Goal: Browse casually: Explore the website without a specific task or goal

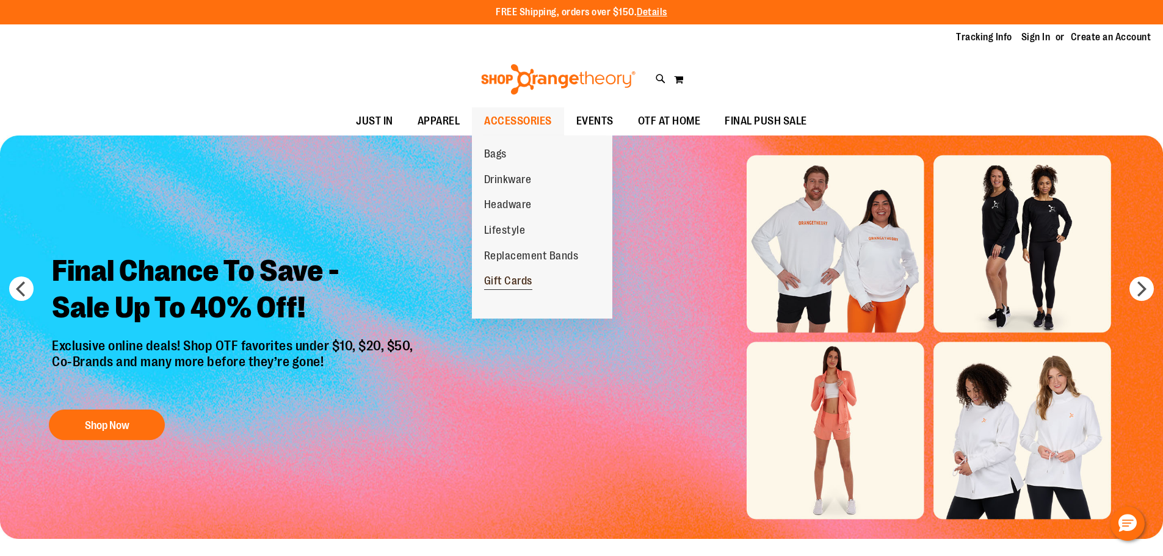
type input "**********"
click at [514, 286] on span "Gift Cards" at bounding box center [508, 282] width 48 height 15
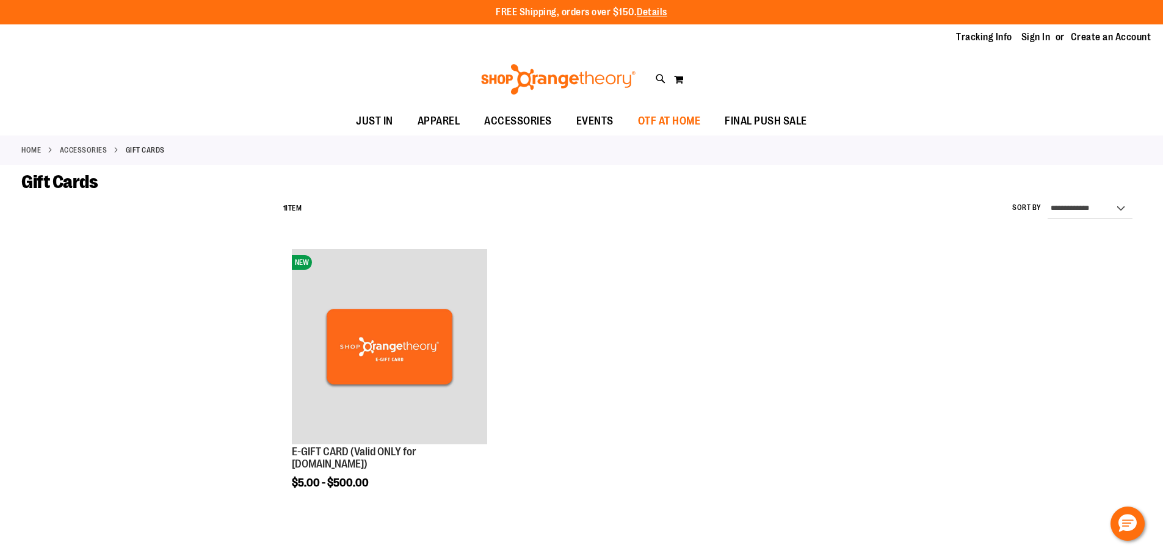
type input "**********"
click at [659, 120] on span "OTF AT HOME" at bounding box center [669, 120] width 63 height 27
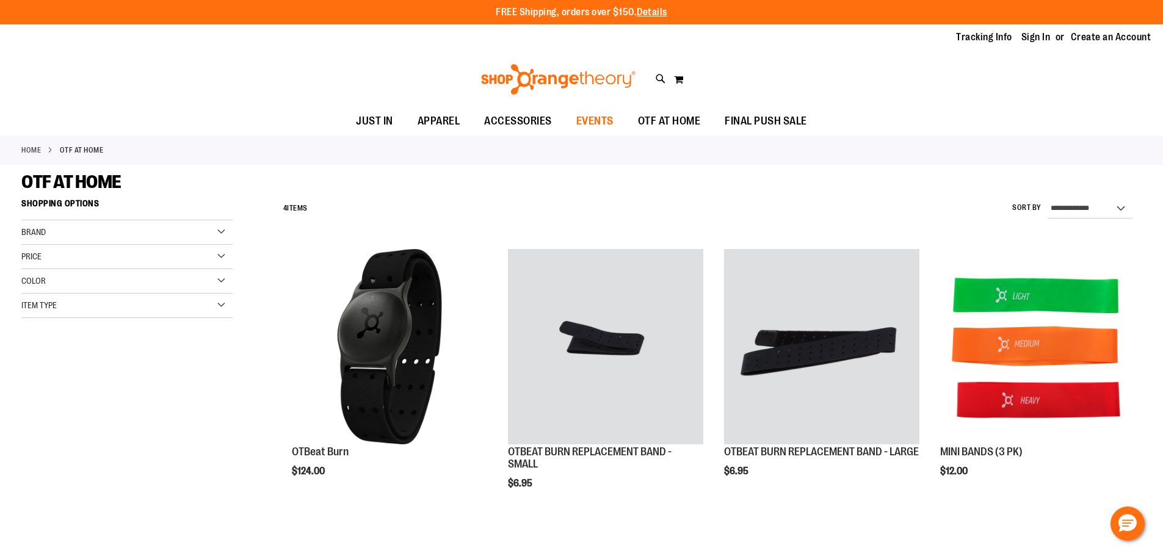
type input "**********"
click at [601, 120] on span "EVENTS" at bounding box center [594, 120] width 37 height 27
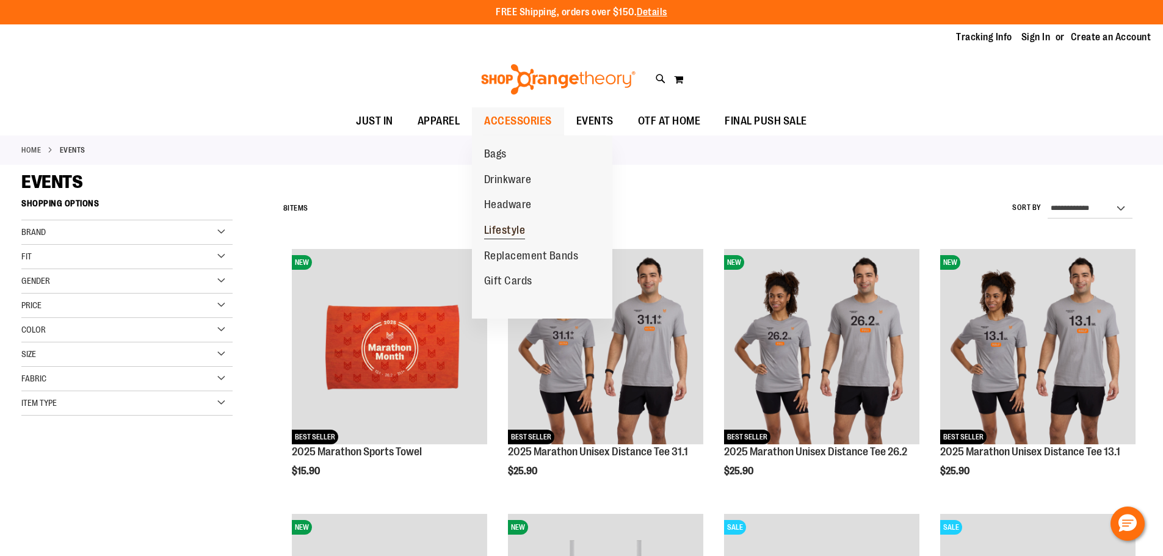
type input "**********"
click at [510, 228] on span "Lifestyle" at bounding box center [504, 231] width 41 height 15
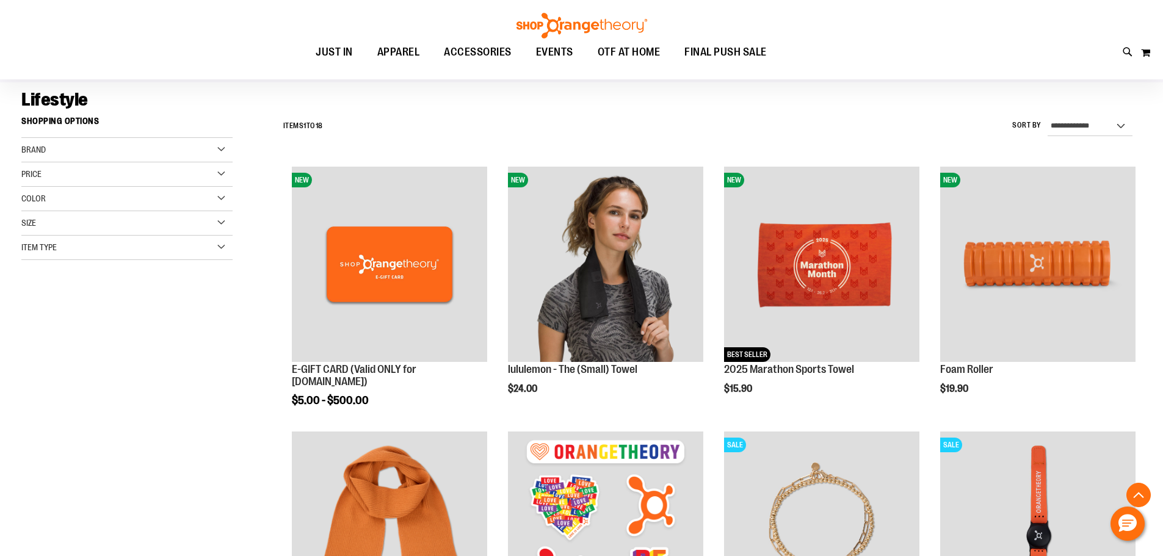
scroll to position [305, 0]
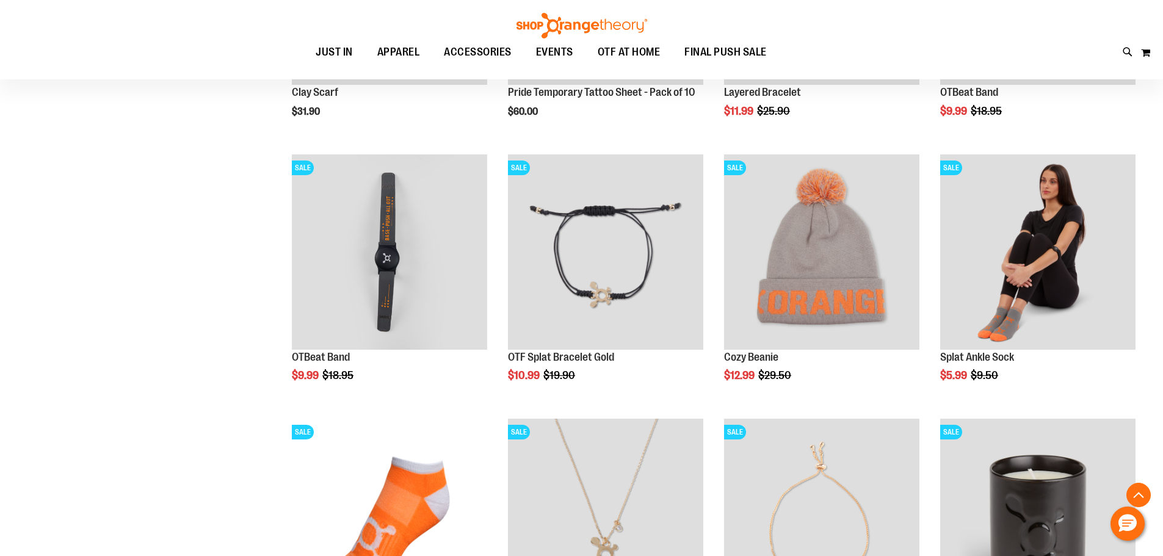
scroll to position [610, 0]
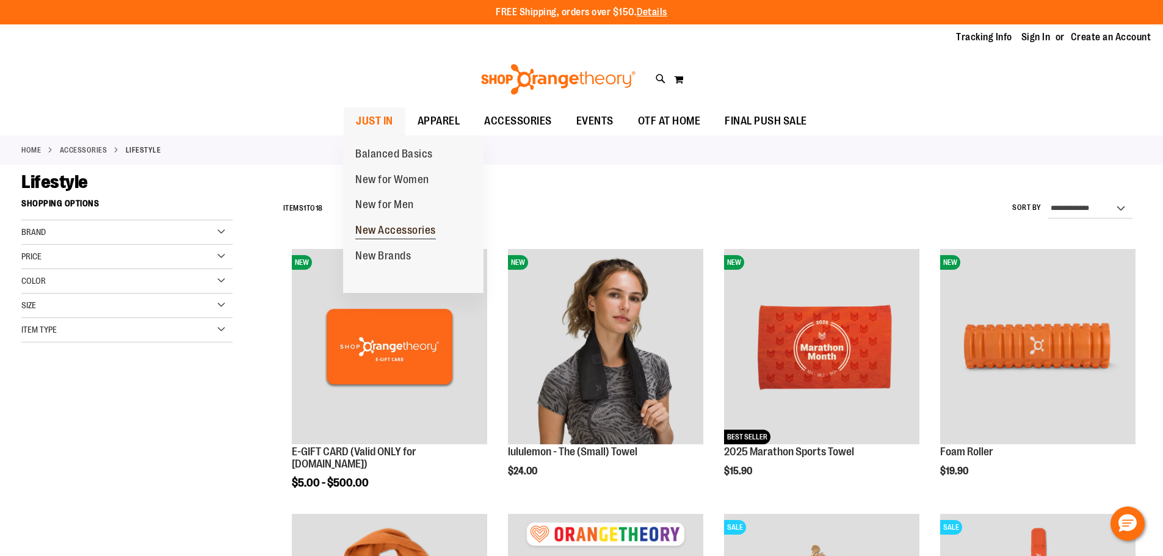
type input "**********"
click at [394, 228] on span "New Accessories" at bounding box center [395, 231] width 81 height 15
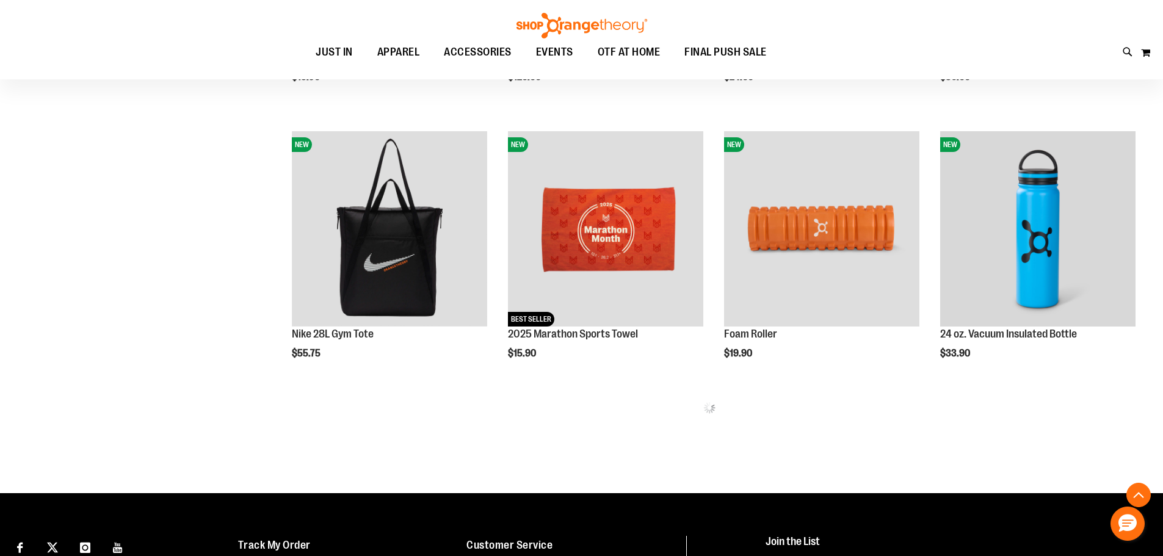
scroll to position [652, 0]
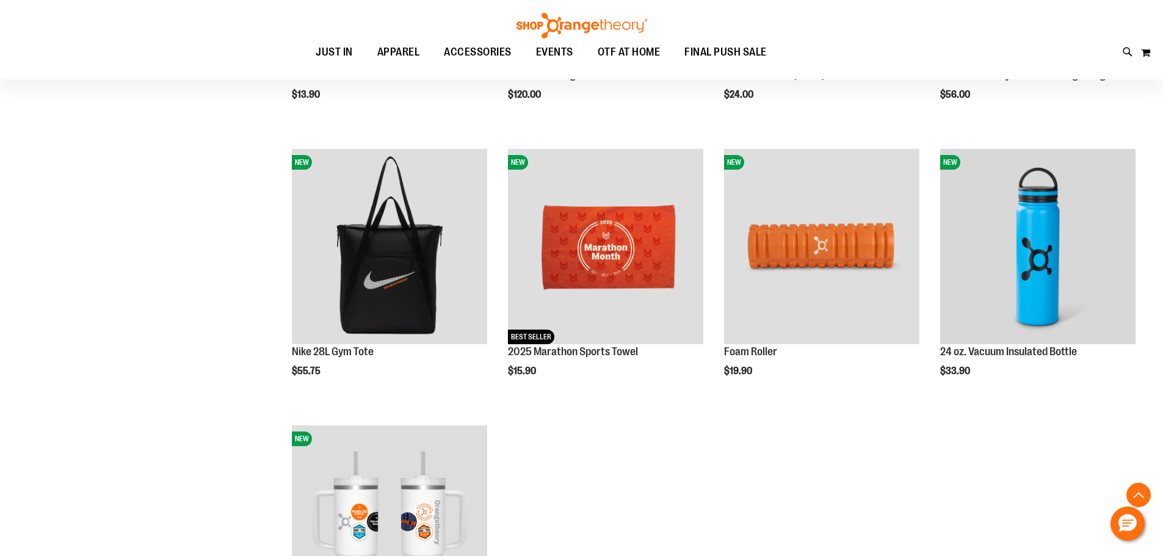
type input "**********"
click at [837, 469] on ol "NEW E-GIFT CARD (Valid ONLY for ShopOrangetheory.com) $5.00 - $500.00 Quickview…" at bounding box center [709, 142] width 864 height 1105
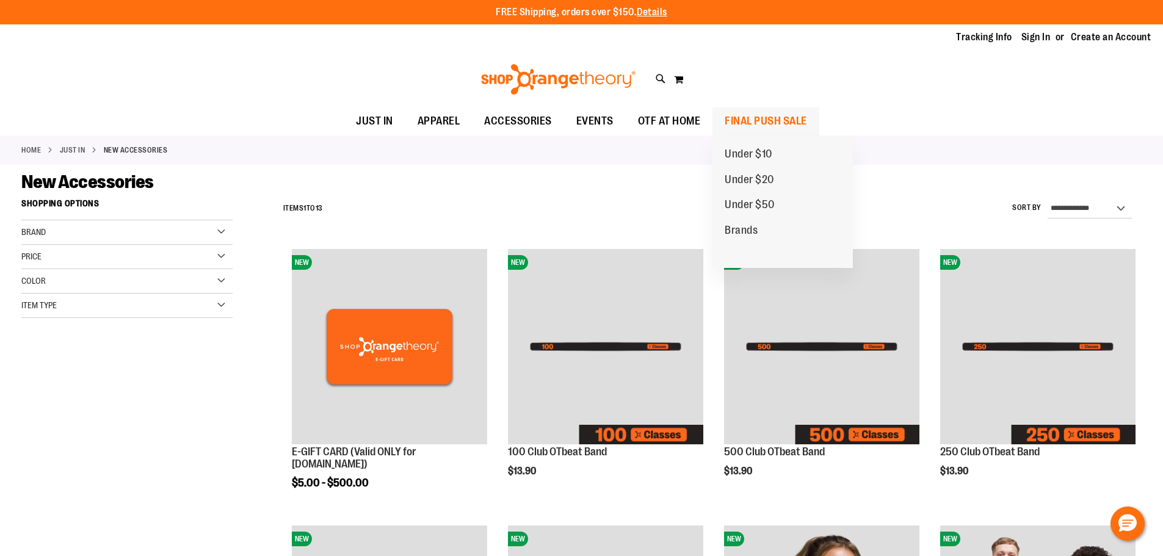
click at [743, 123] on span "FINAL PUSH SALE" at bounding box center [765, 120] width 82 height 27
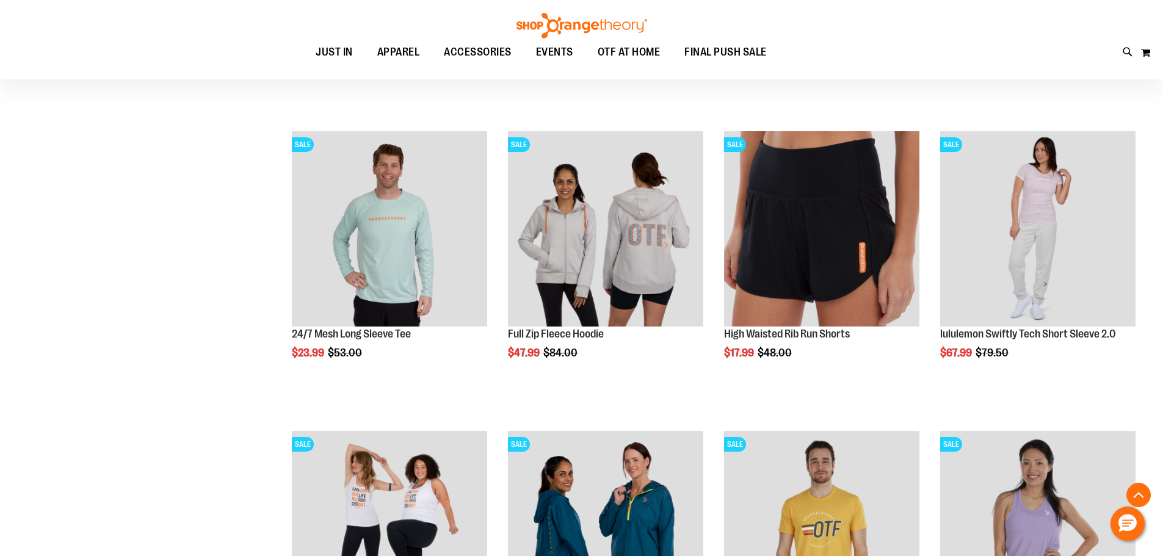
scroll to position [427, 0]
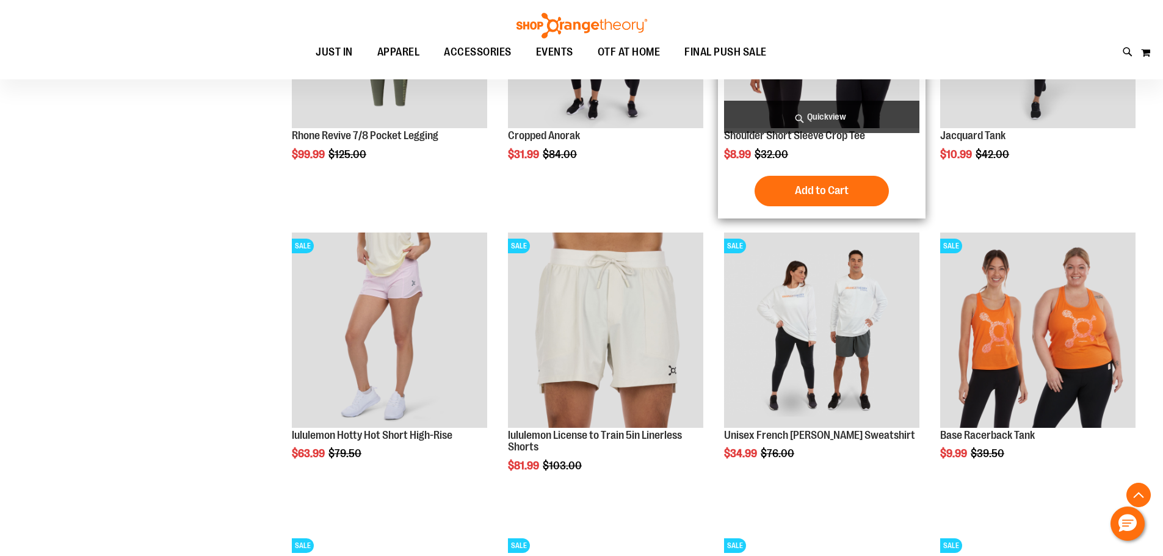
scroll to position [1220, 0]
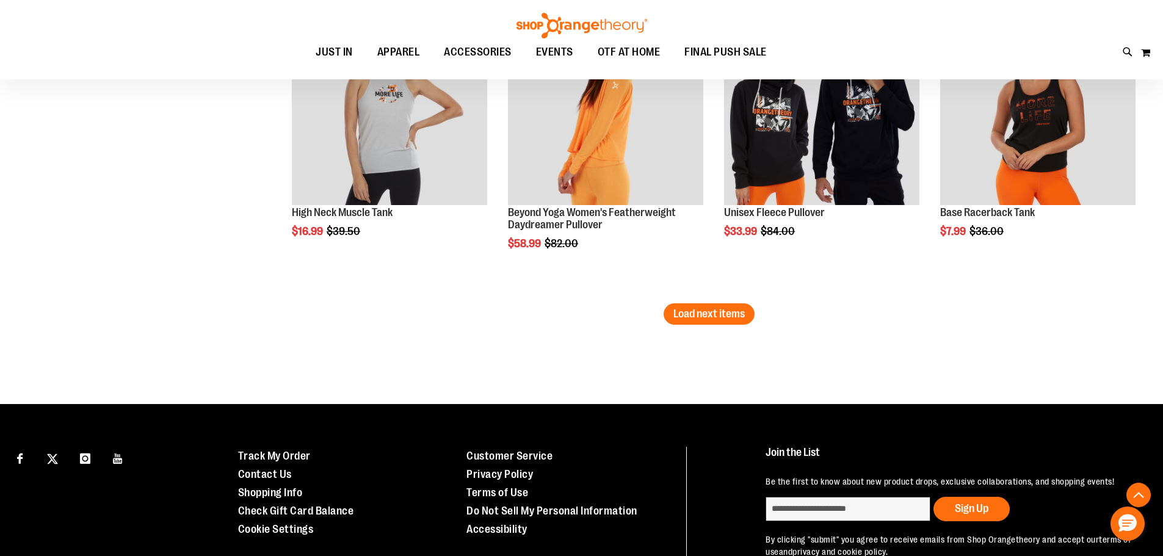
scroll to position [2685, 0]
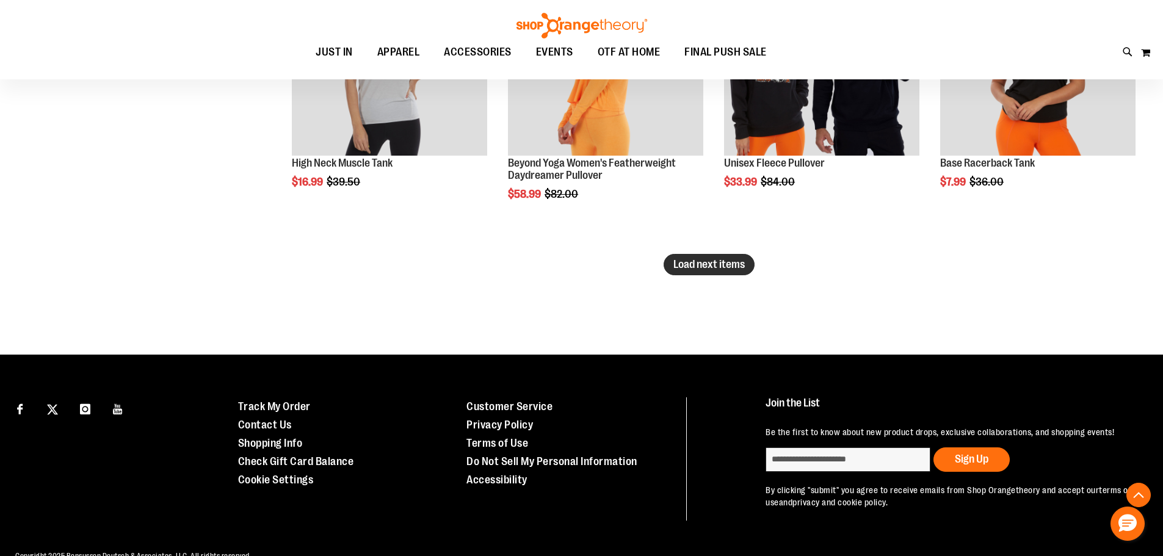
type input "**********"
click at [730, 267] on span "Load next items" at bounding box center [708, 264] width 71 height 12
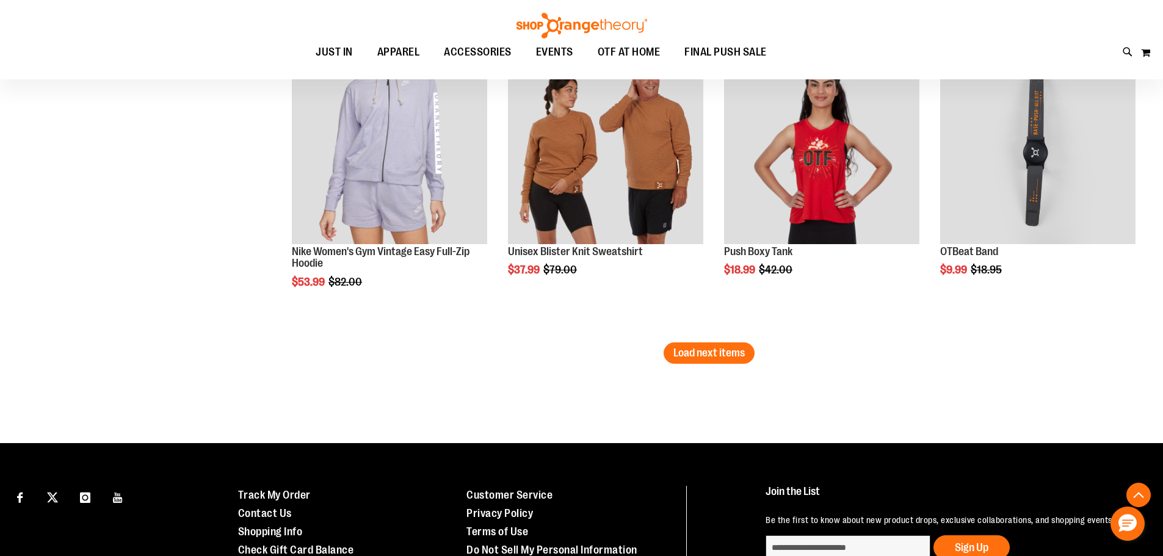
scroll to position [3496, 0]
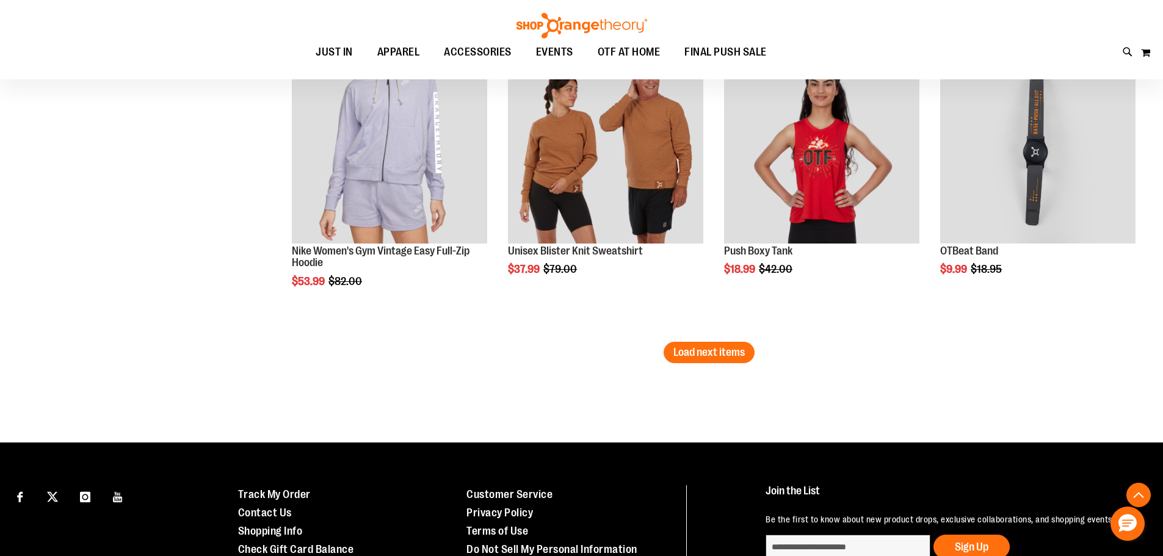
click at [715, 351] on span "Load next items" at bounding box center [708, 352] width 71 height 12
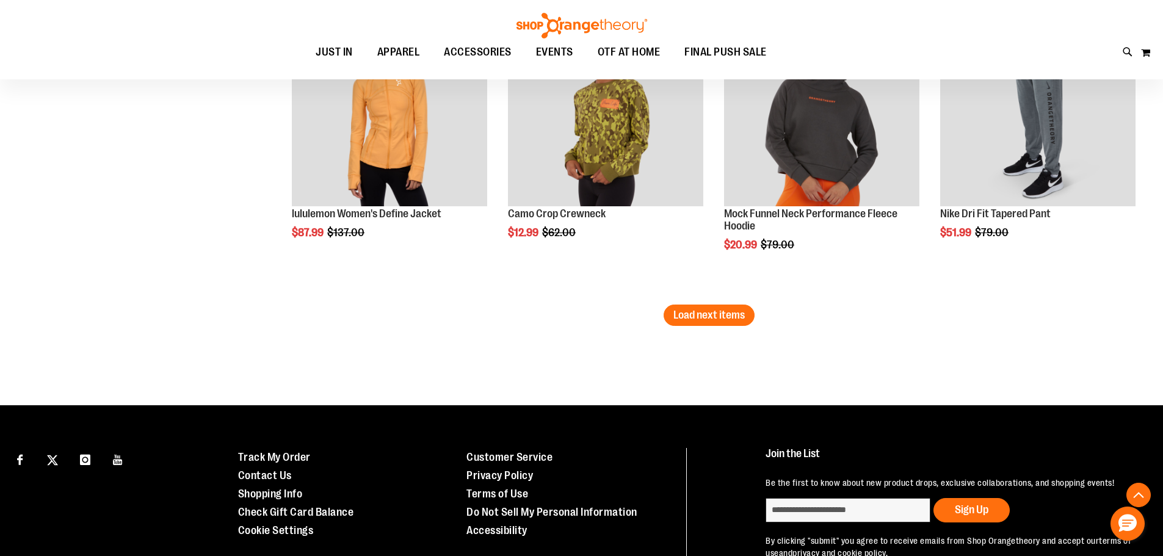
scroll to position [4472, 0]
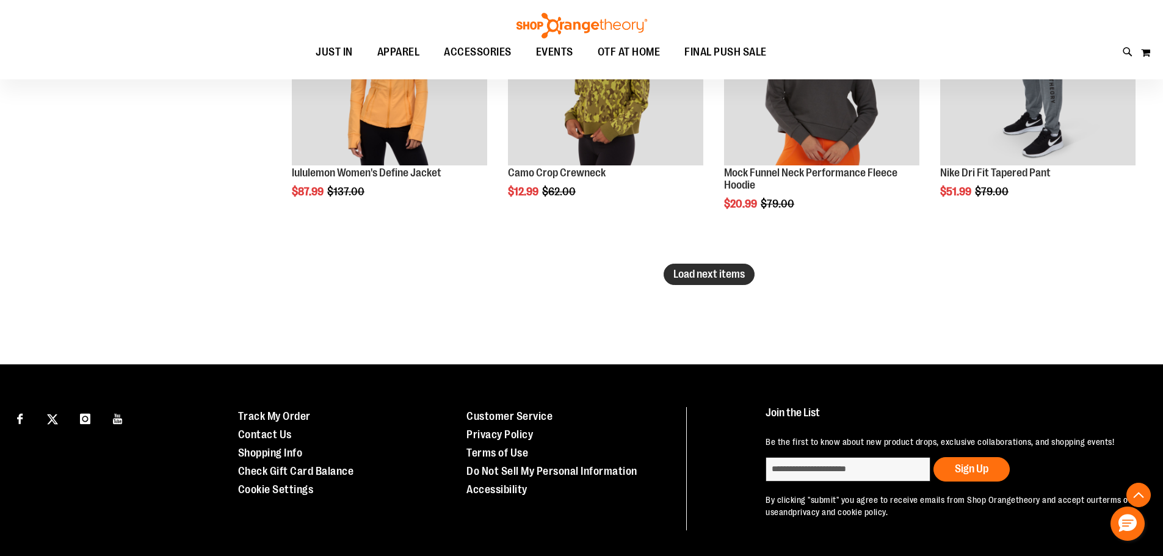
click at [714, 275] on span "Load next items" at bounding box center [708, 274] width 71 height 12
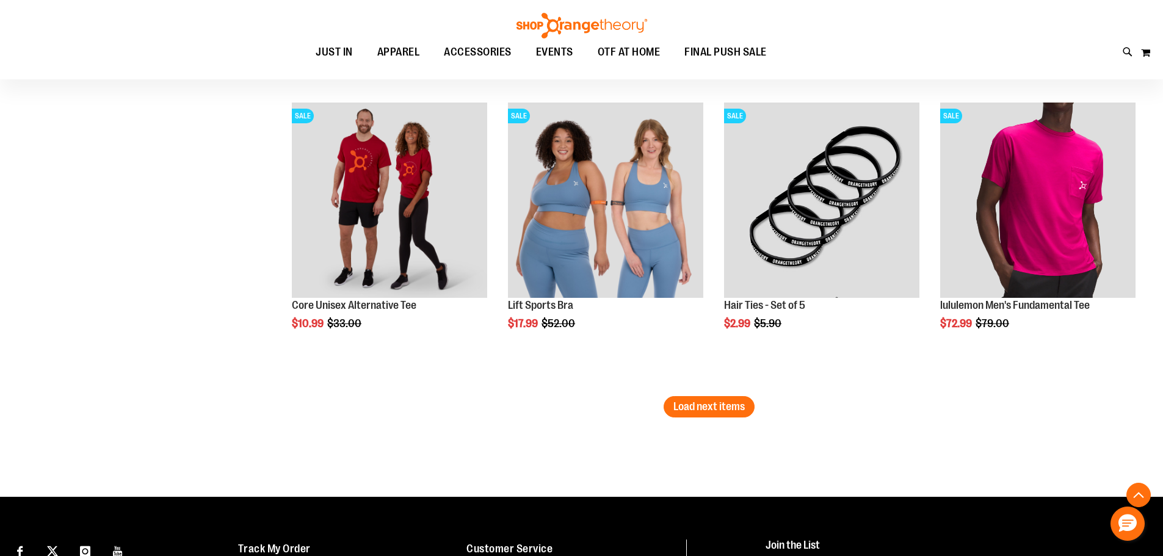
scroll to position [5266, 0]
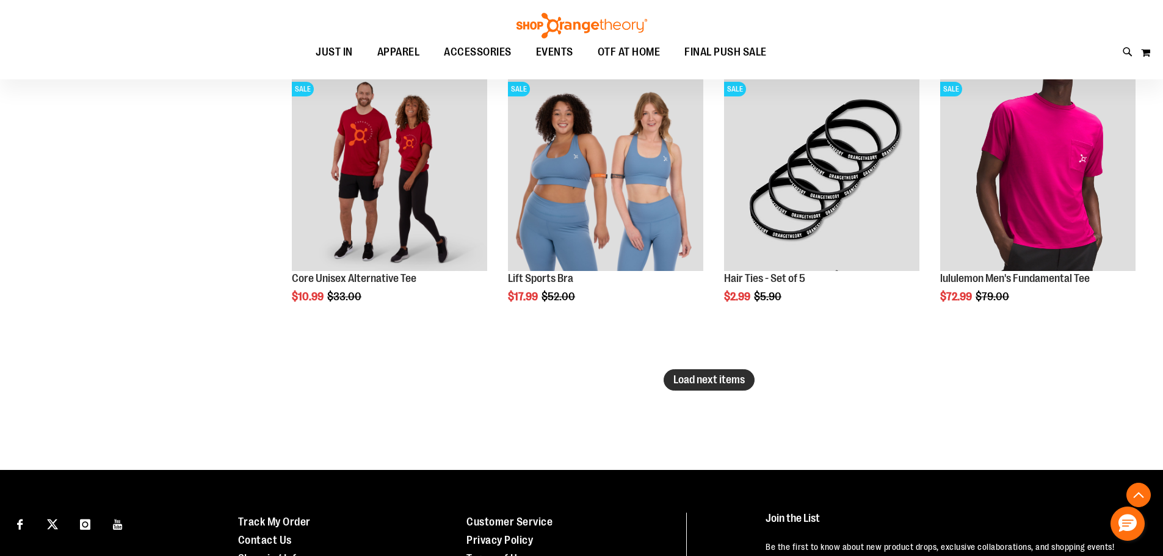
click at [716, 382] on span "Load next items" at bounding box center [708, 379] width 71 height 12
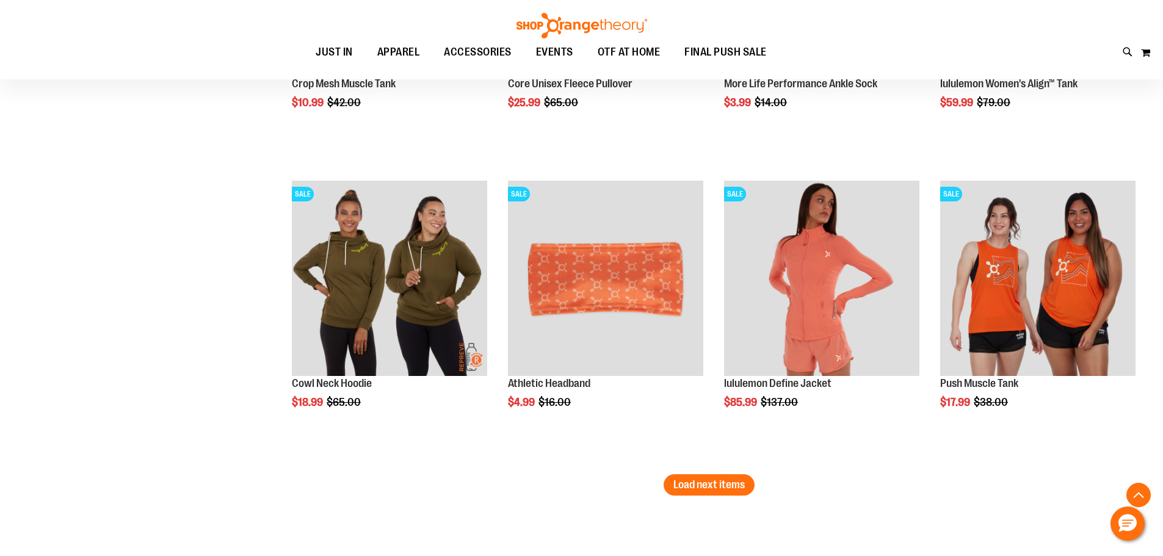
scroll to position [6120, 0]
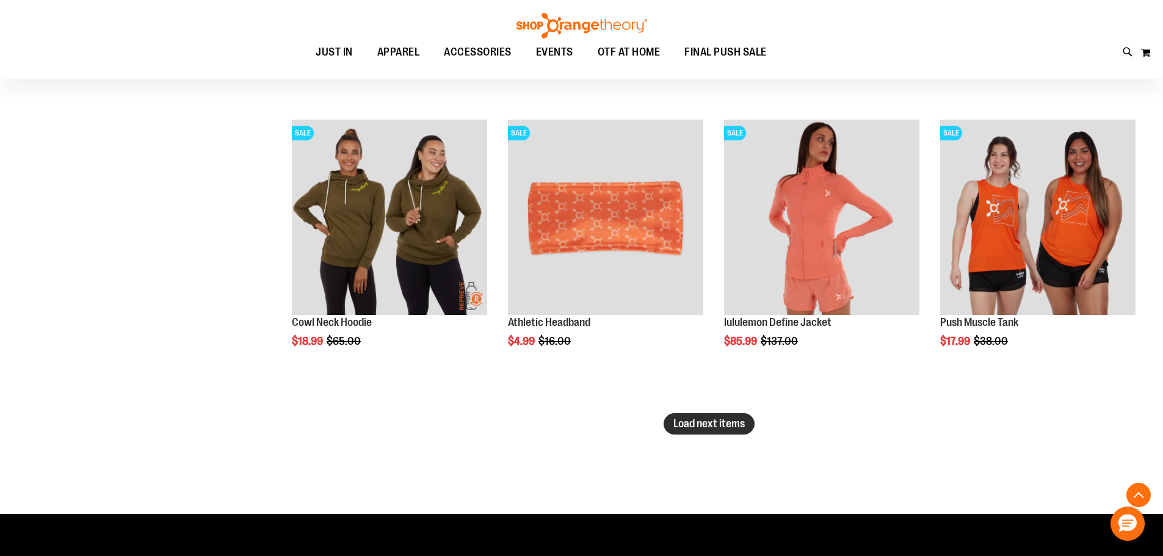
click at [709, 428] on span "Load next items" at bounding box center [708, 423] width 71 height 12
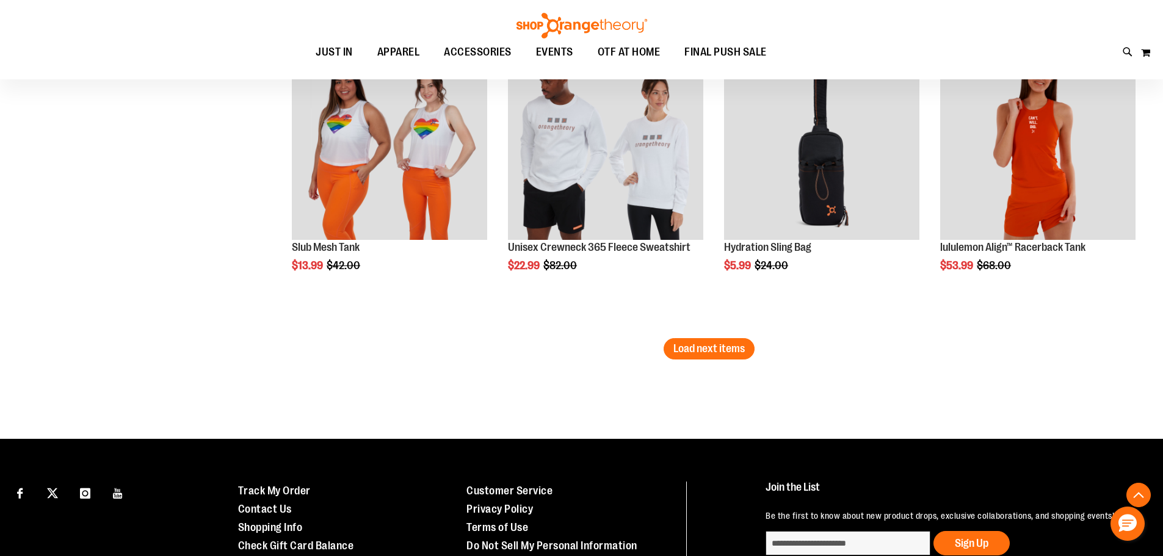
scroll to position [7096, 0]
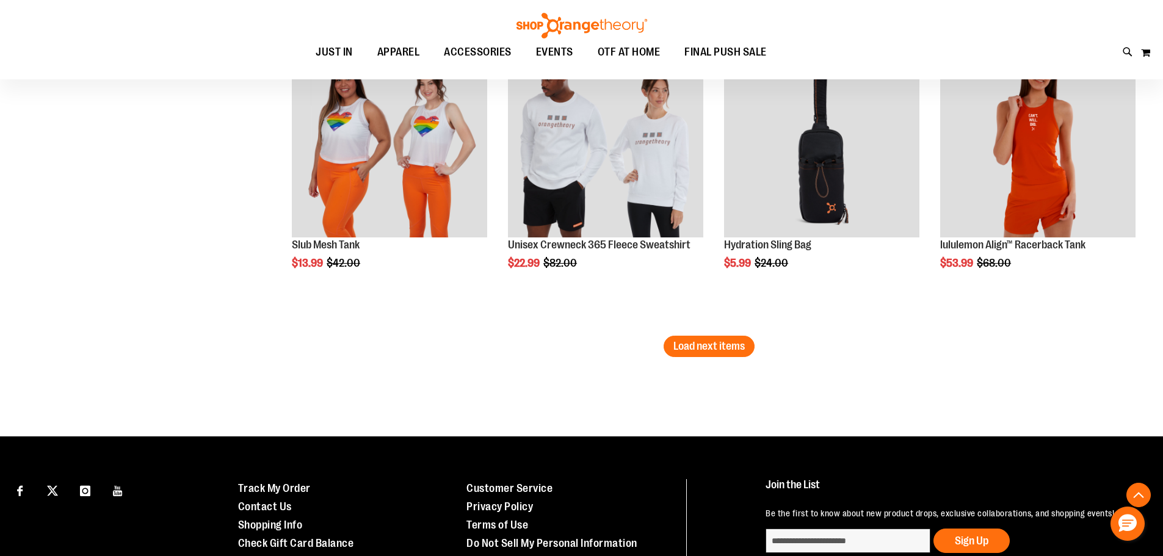
click at [707, 345] on span "Load next items" at bounding box center [708, 346] width 71 height 12
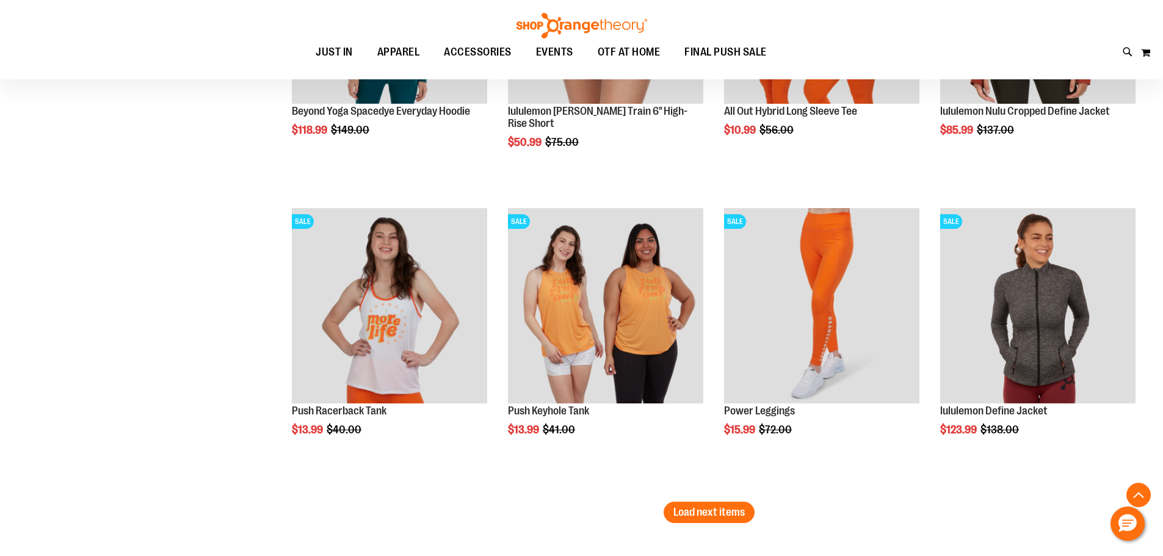
scroll to position [7890, 0]
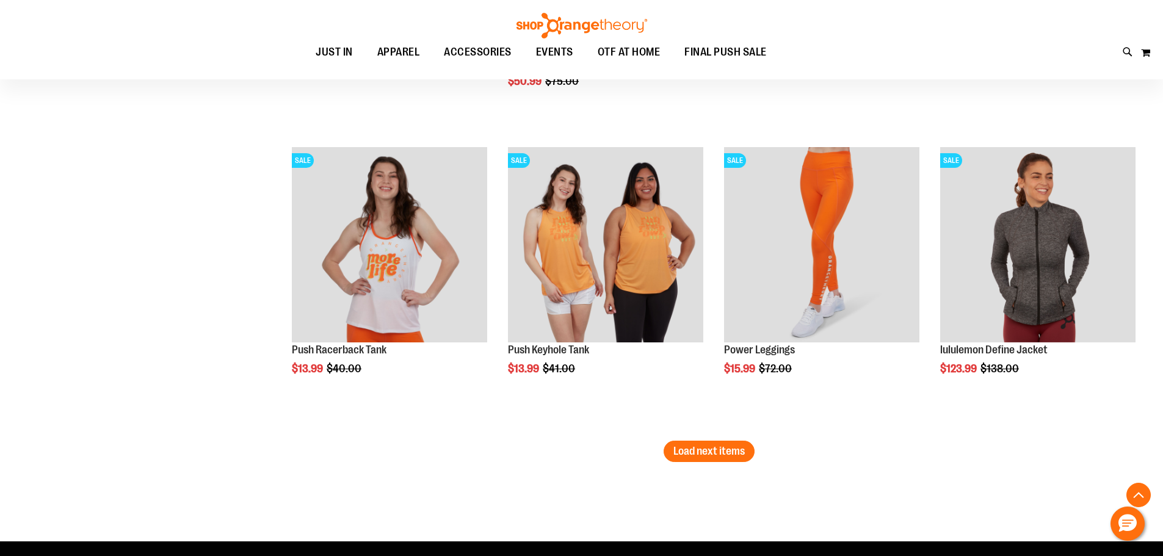
click at [720, 461] on button "Load next items" at bounding box center [708, 451] width 91 height 21
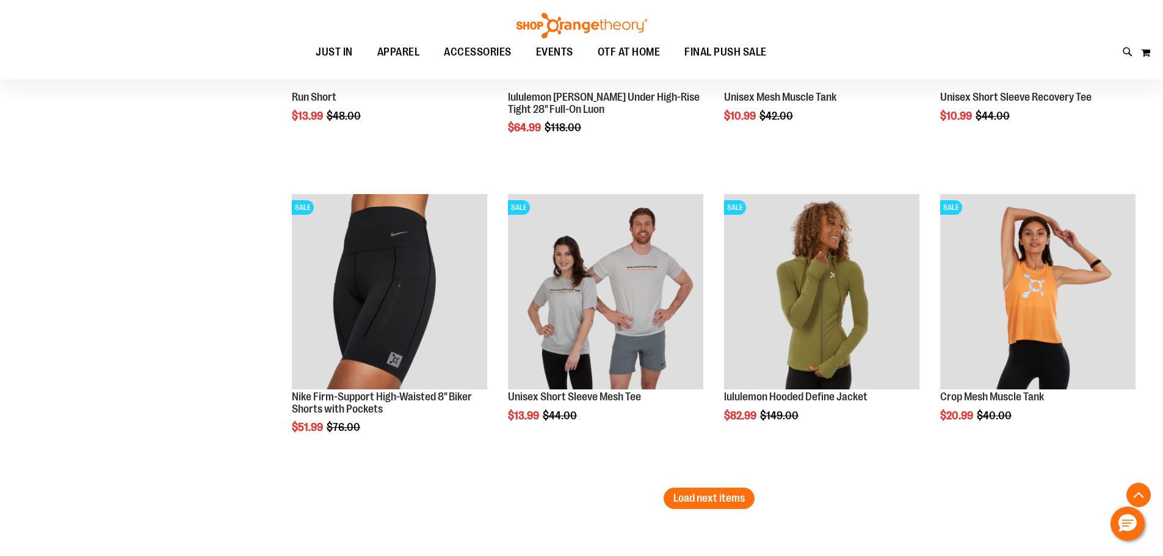
scroll to position [8744, 0]
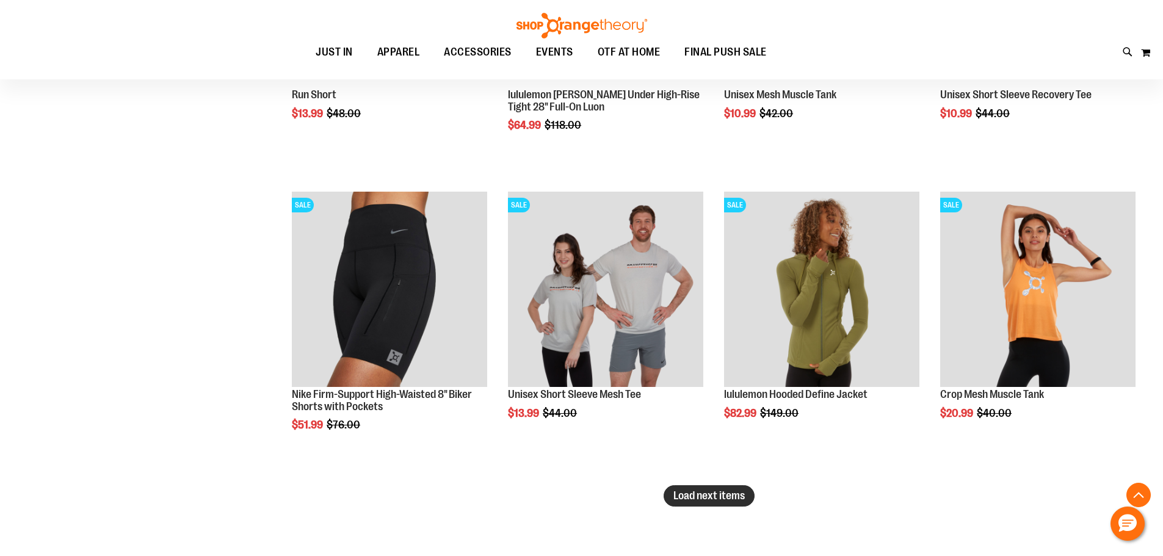
click at [707, 496] on span "Load next items" at bounding box center [708, 495] width 71 height 12
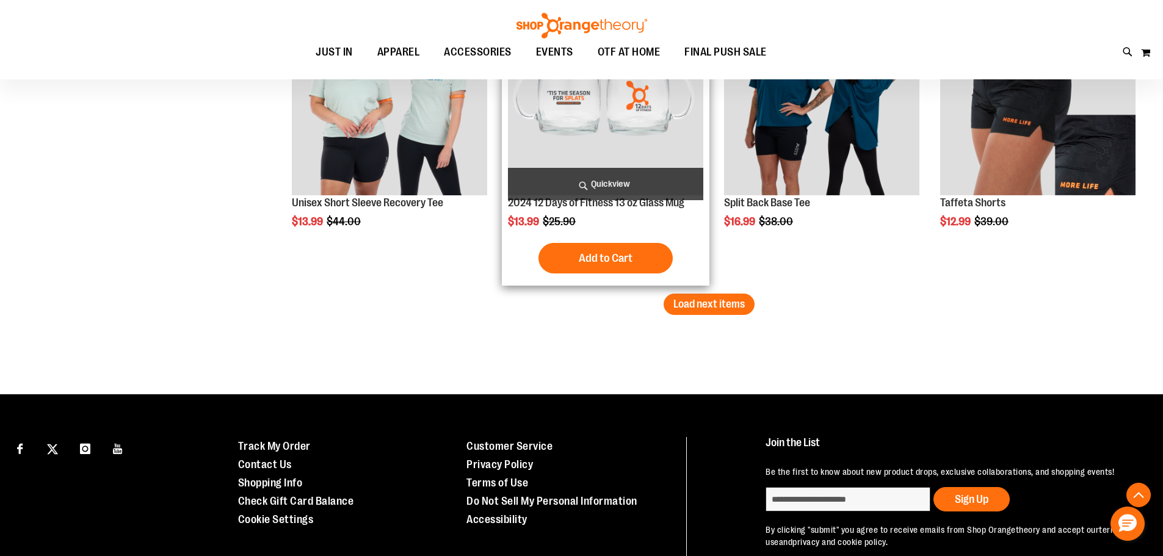
scroll to position [9843, 0]
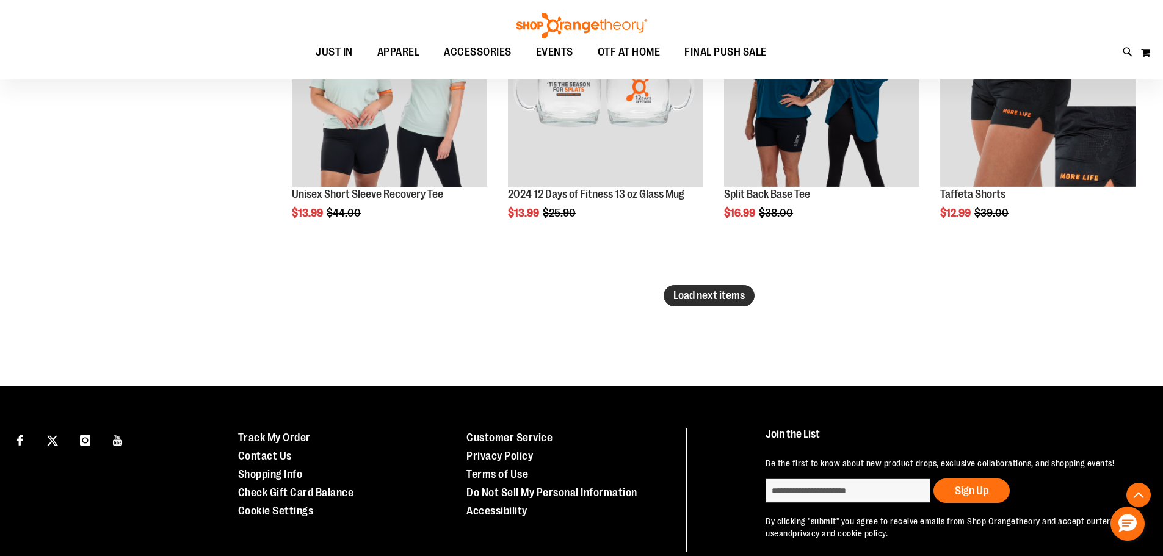
click at [695, 290] on span "Load next items" at bounding box center [708, 295] width 71 height 12
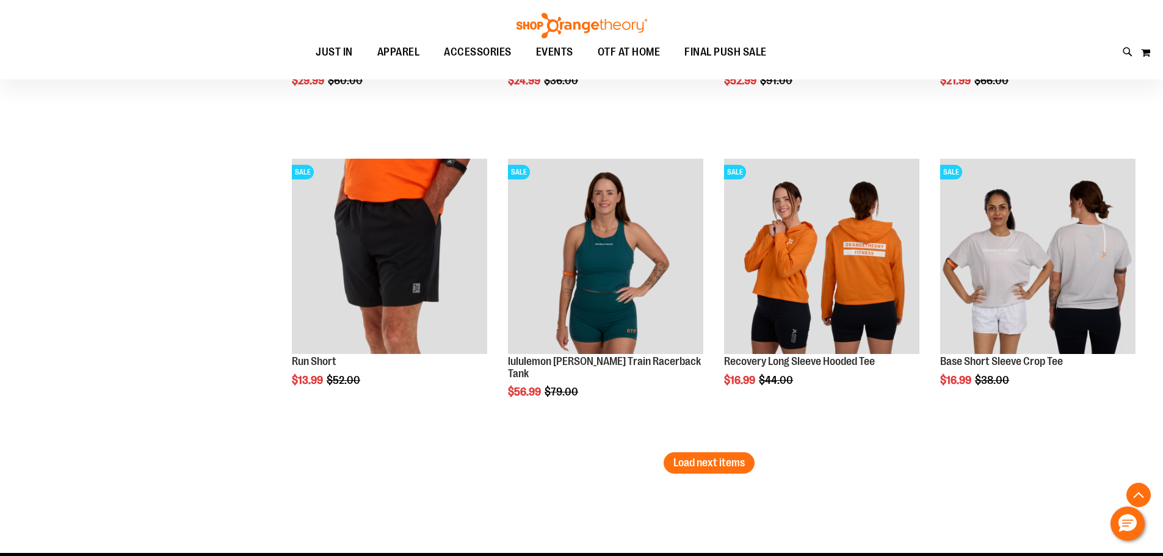
scroll to position [10575, 0]
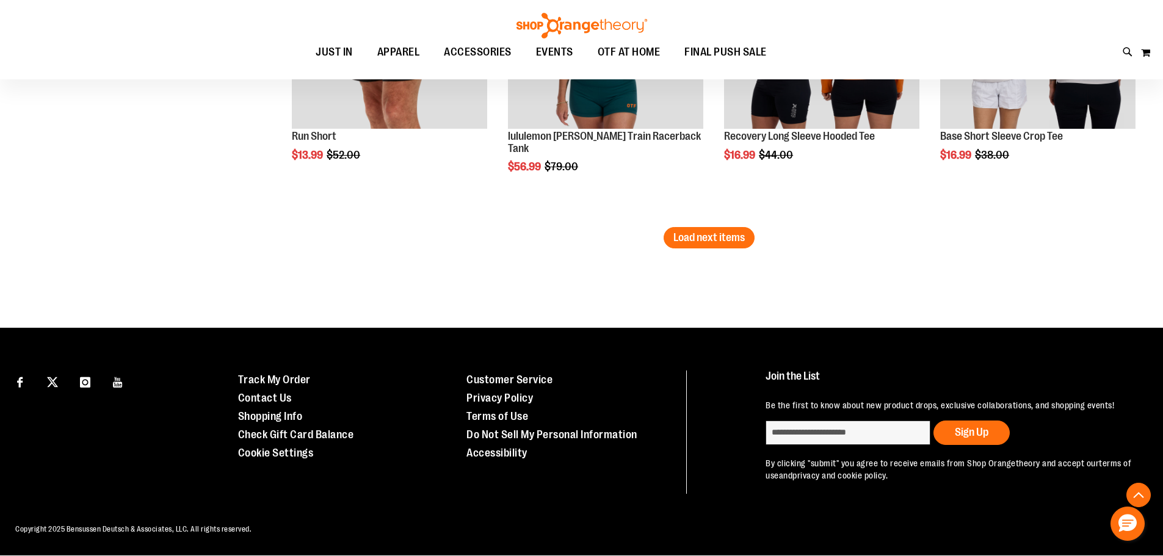
click at [704, 232] on span "Load next items" at bounding box center [708, 237] width 71 height 12
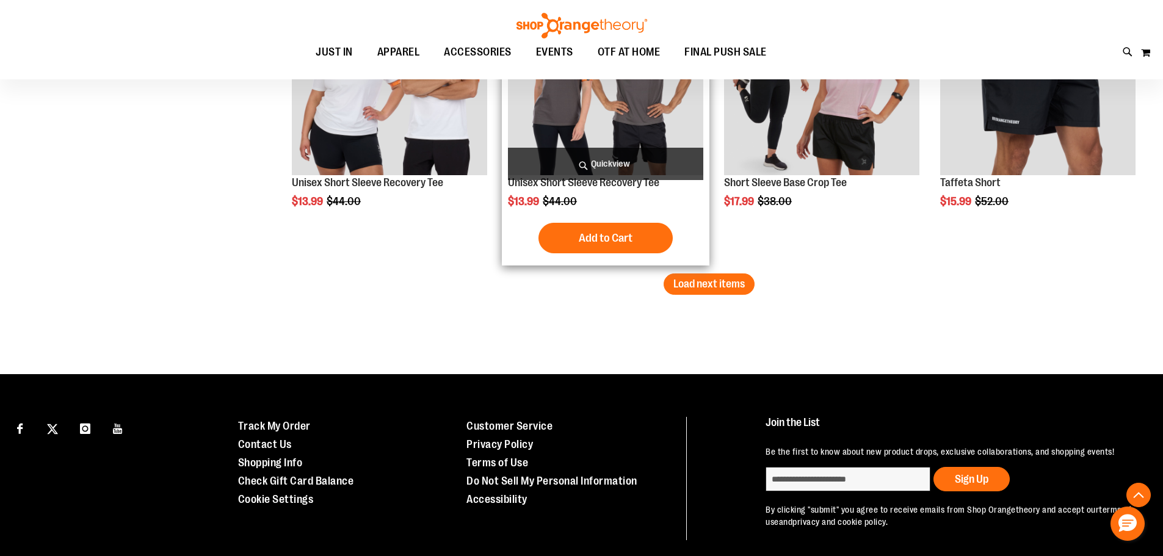
scroll to position [11654, 0]
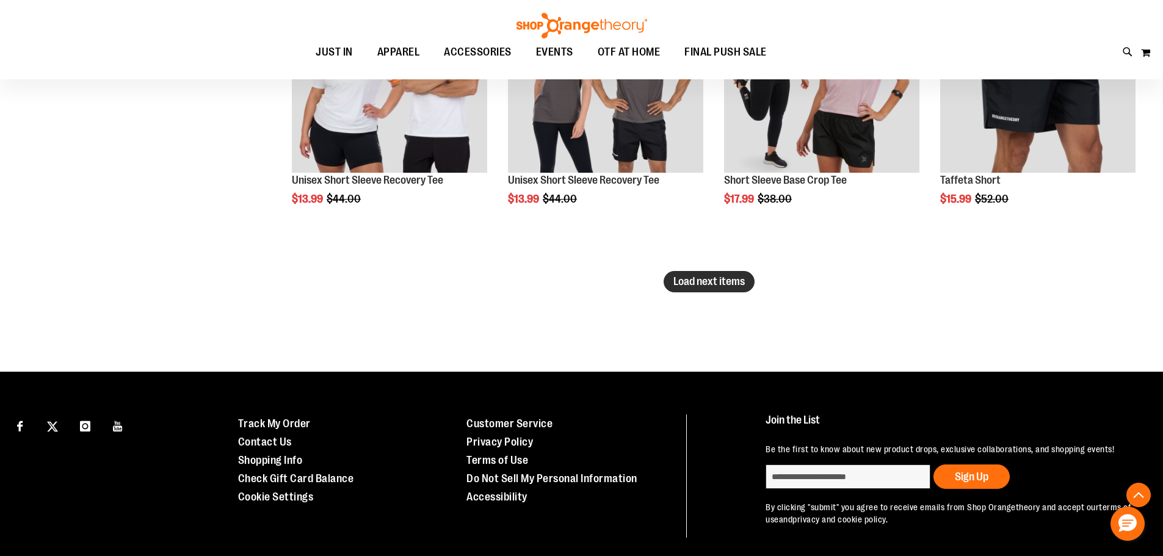
click at [710, 281] on span "Load next items" at bounding box center [708, 281] width 71 height 12
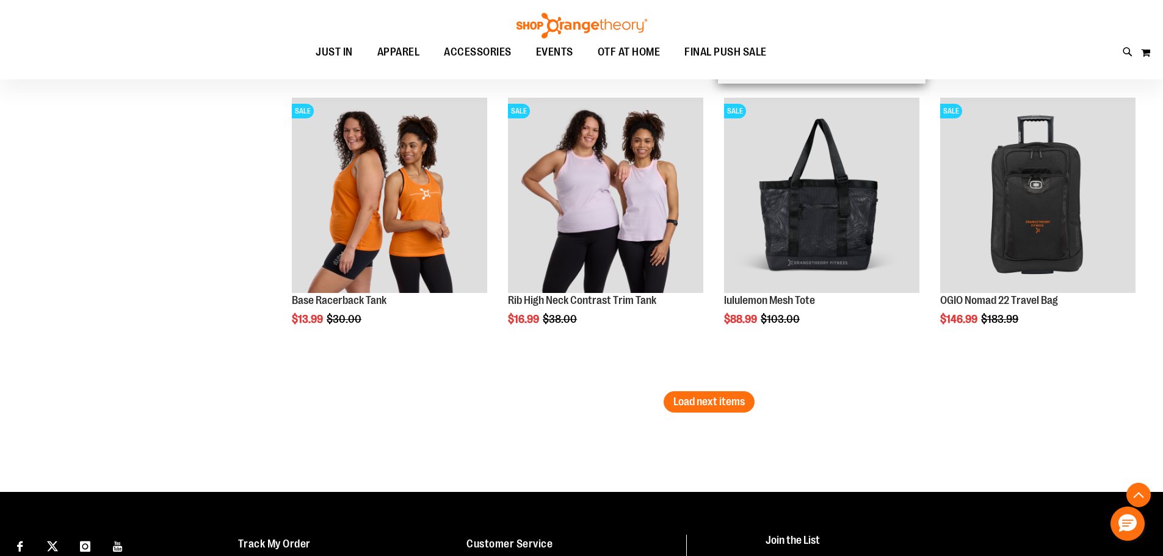
scroll to position [12447, 0]
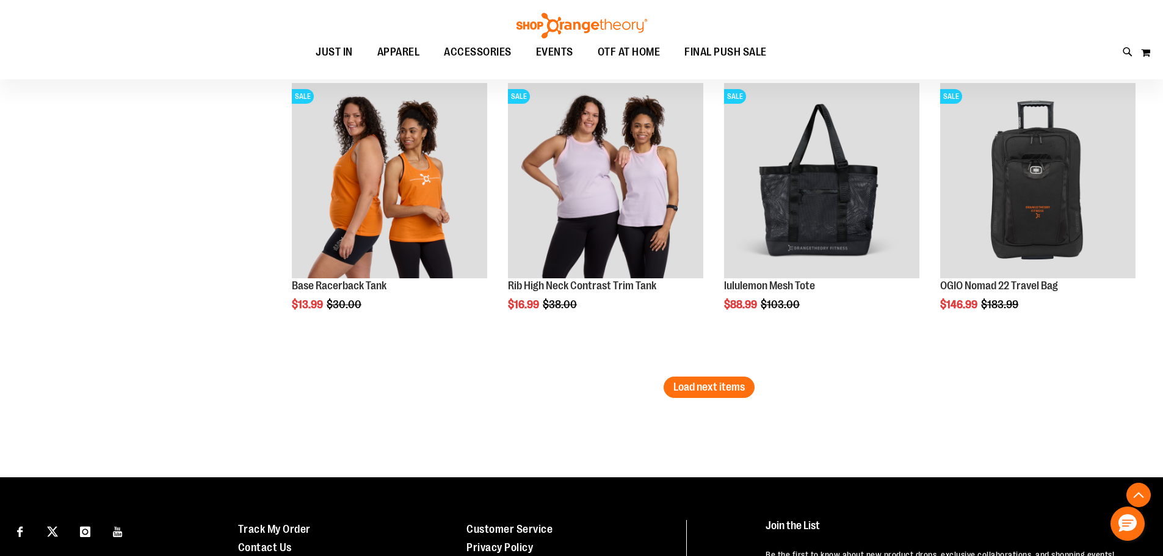
click at [721, 388] on span "Load next items" at bounding box center [708, 387] width 71 height 12
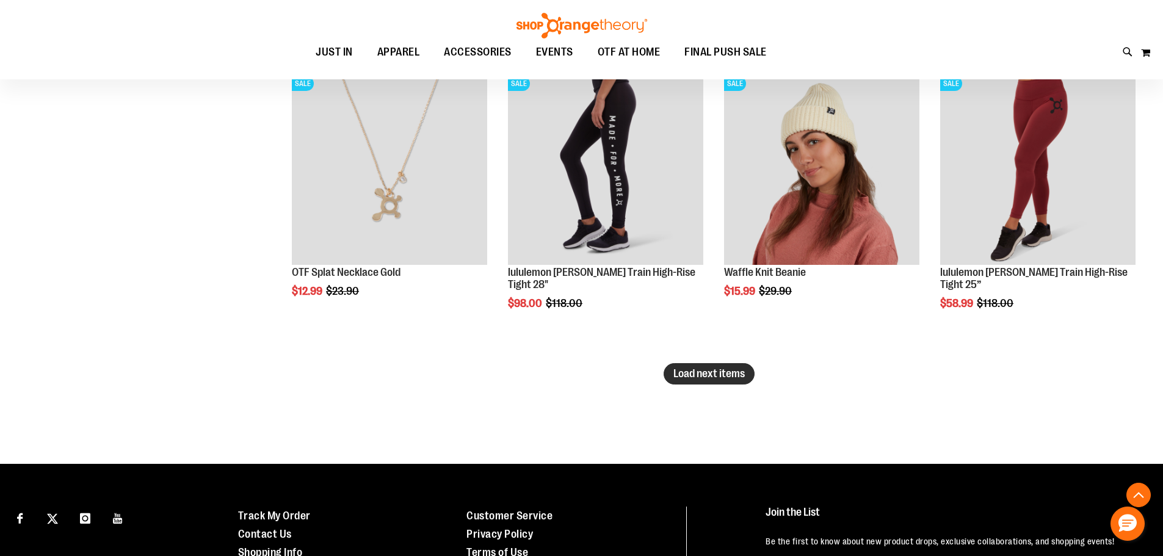
scroll to position [13363, 0]
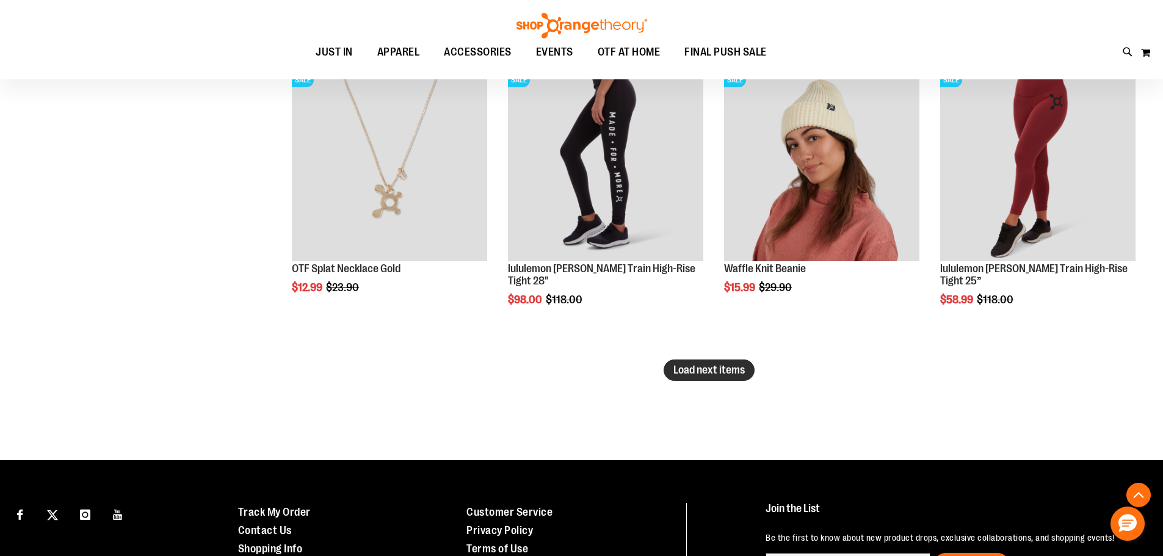
click at [728, 364] on span "Load next items" at bounding box center [708, 370] width 71 height 12
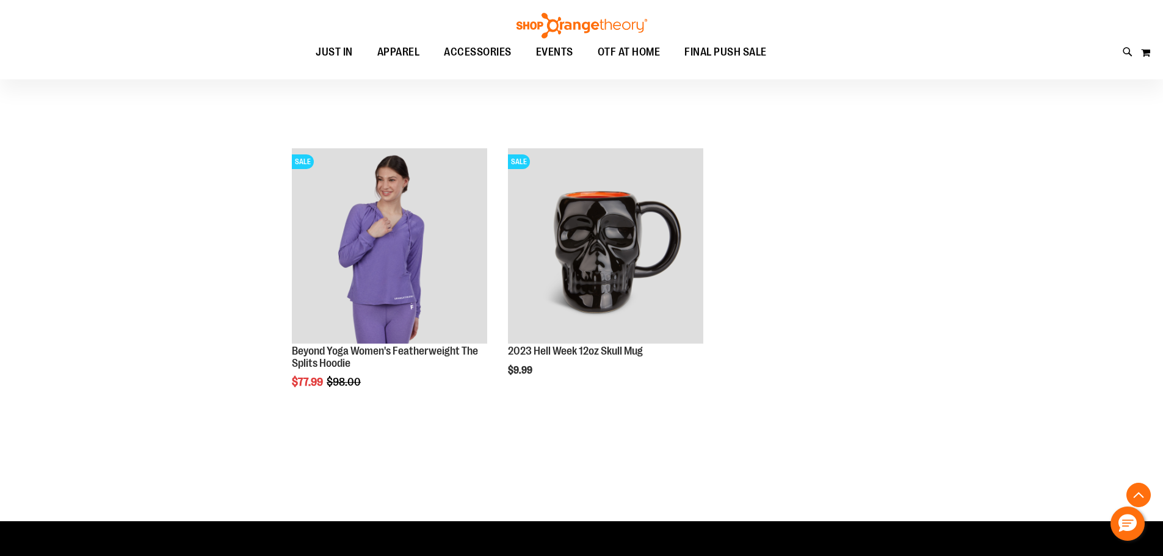
scroll to position [13912, 0]
